Goal: Find specific page/section: Find specific page/section

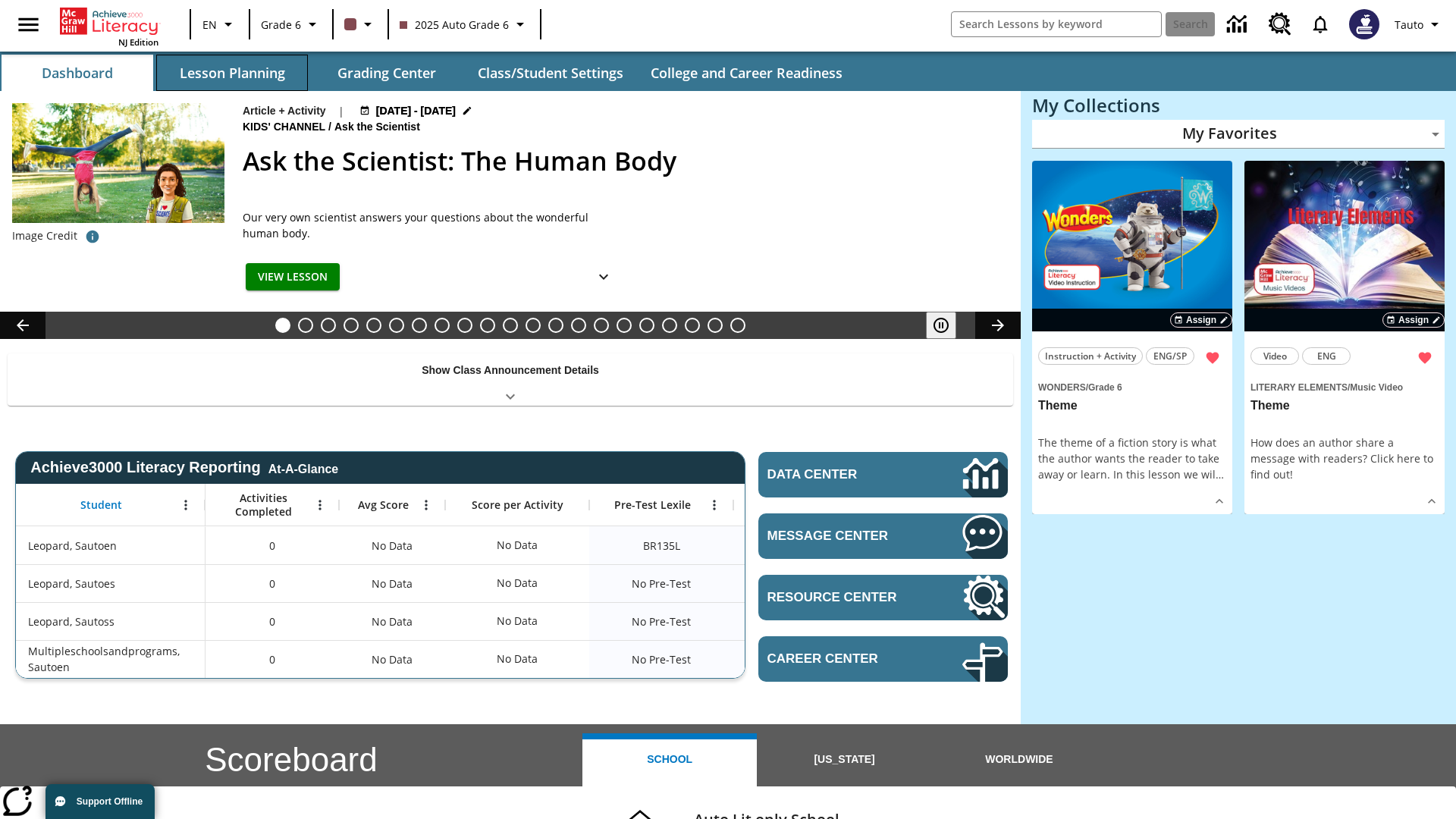
click at [232, 73] on button "Lesson Planning" at bounding box center [232, 72] width 152 height 36
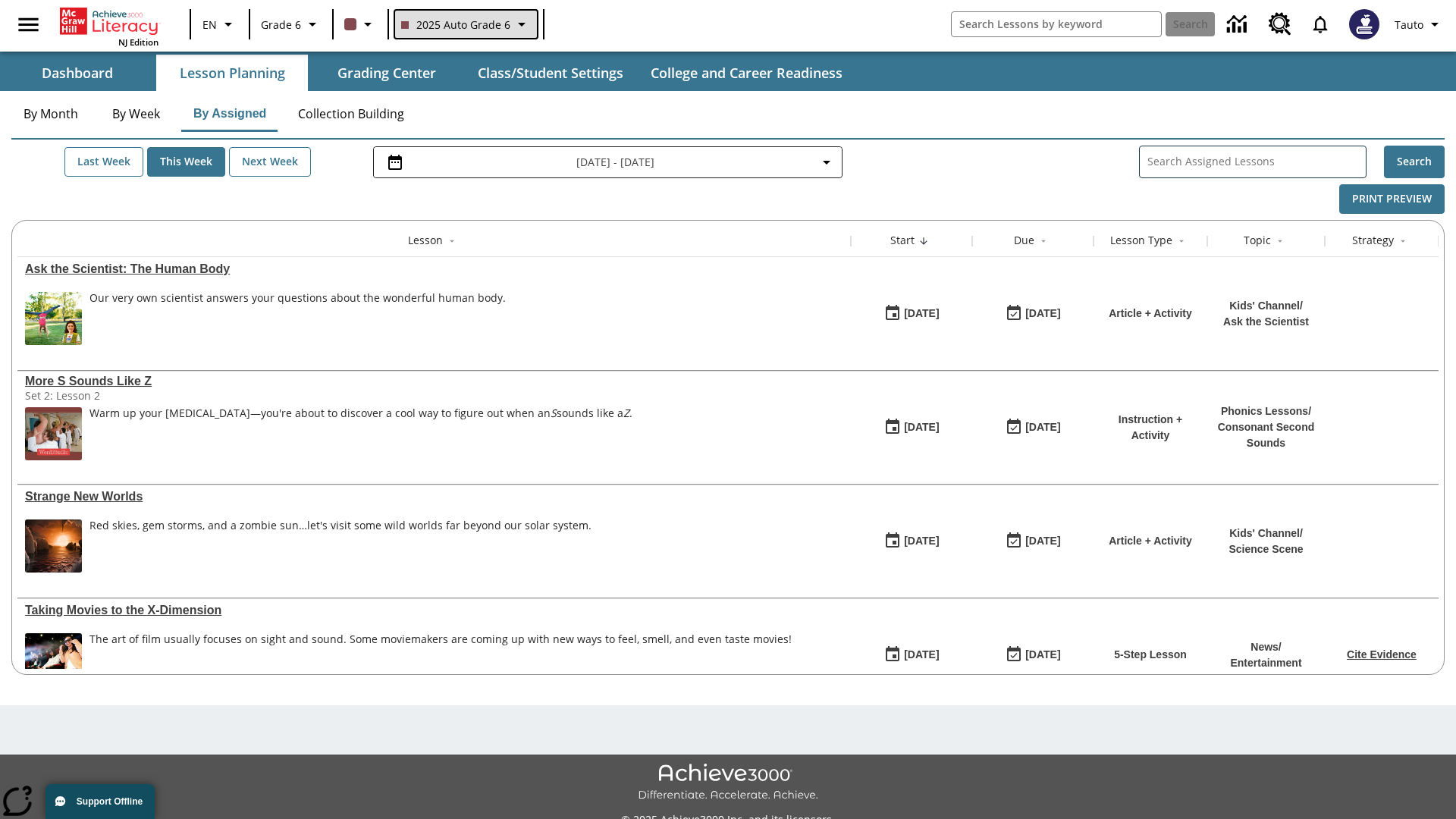
click at [464, 25] on span "2025 Auto Grade 6" at bounding box center [455, 24] width 109 height 16
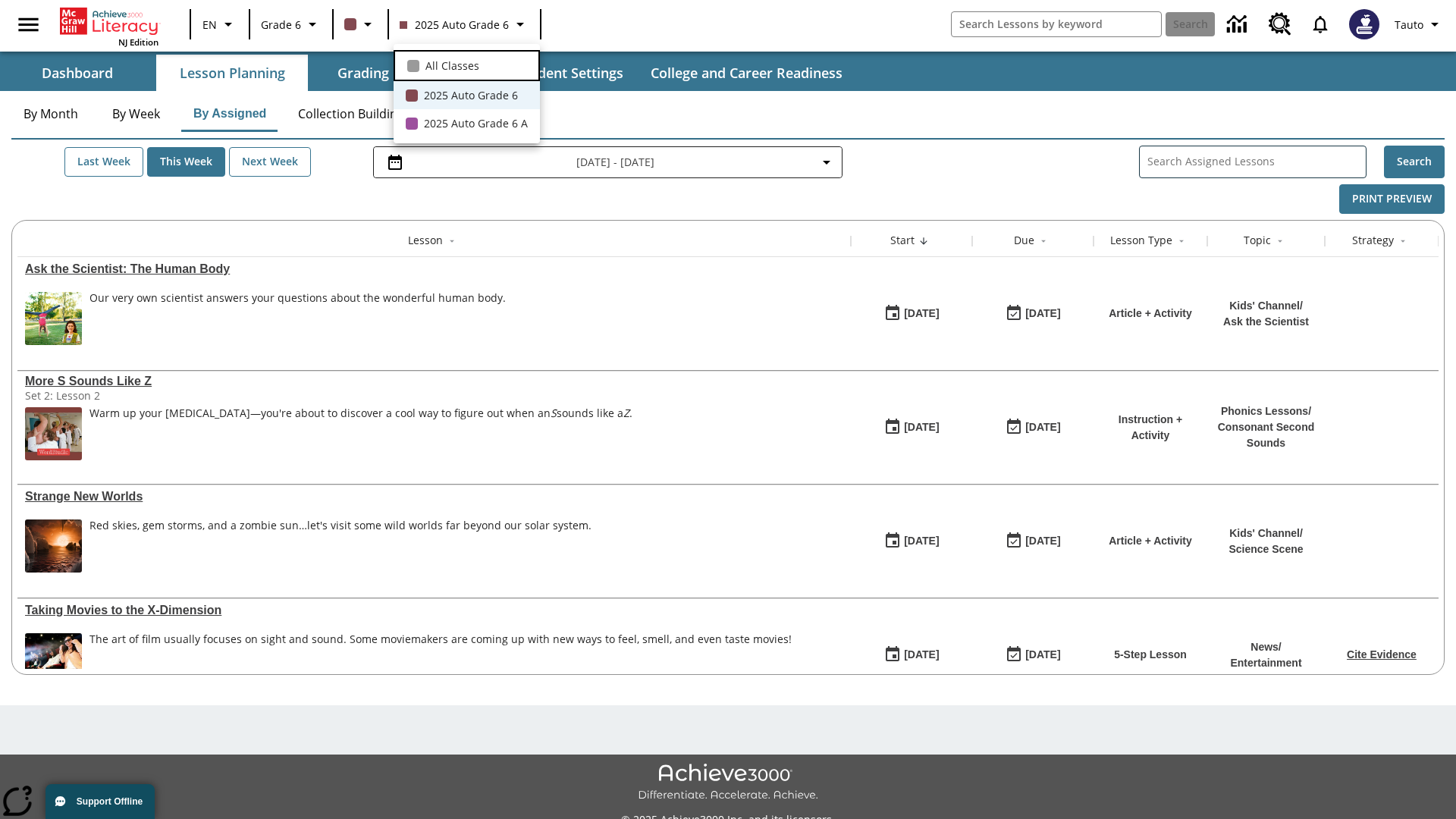
click at [466, 64] on span "All Classes" at bounding box center [452, 65] width 54 height 16
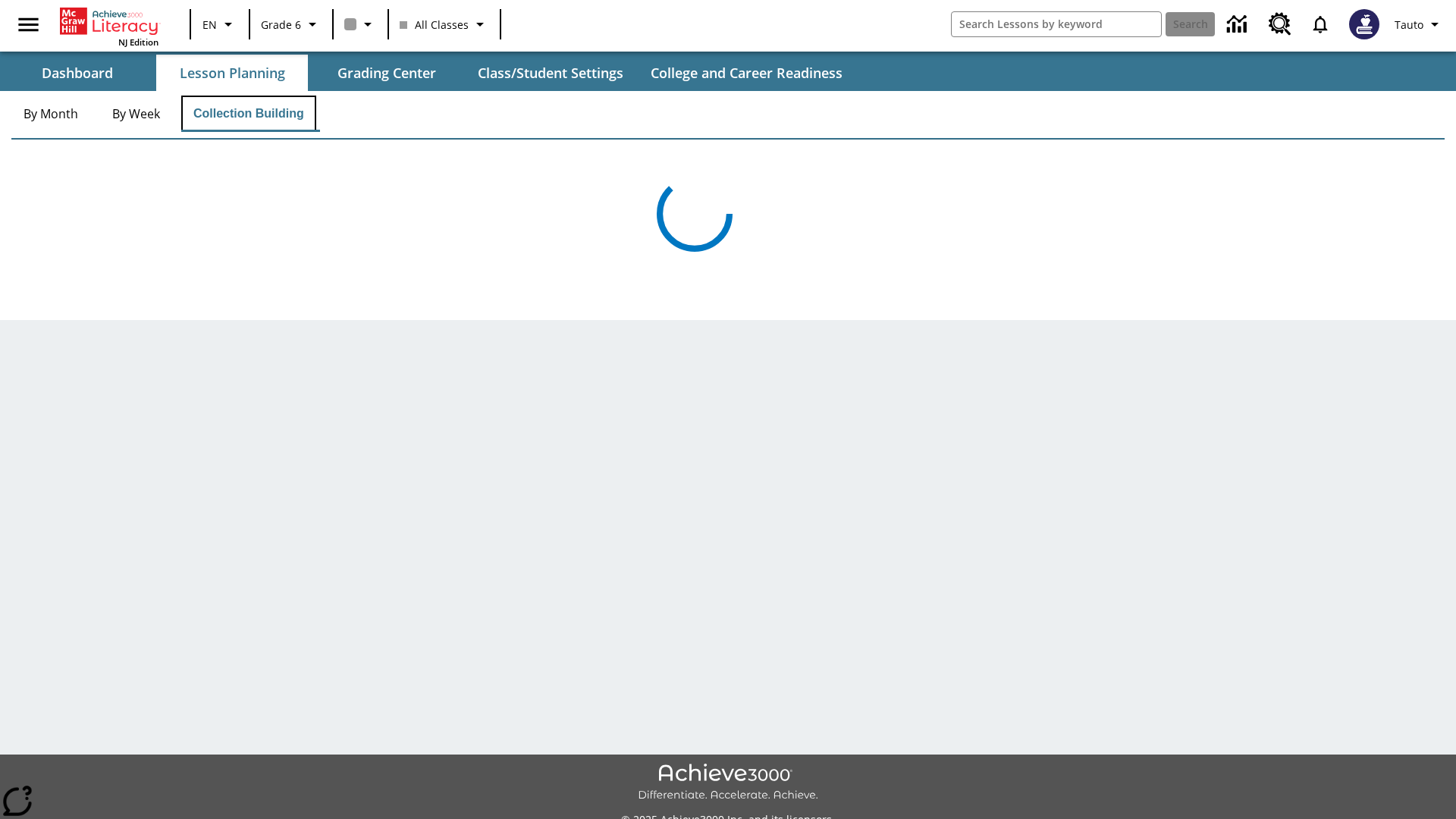
click at [250, 113] on button "Collection Building" at bounding box center [249, 113] width 135 height 36
